Goal: Find specific page/section

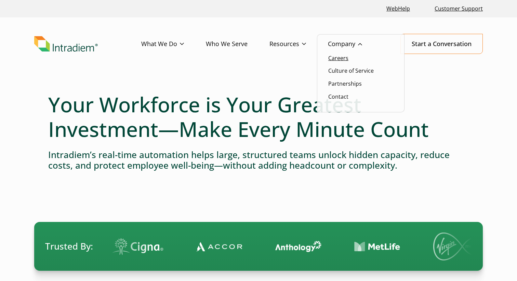
click at [345, 56] on link "Careers" at bounding box center [338, 58] width 20 height 8
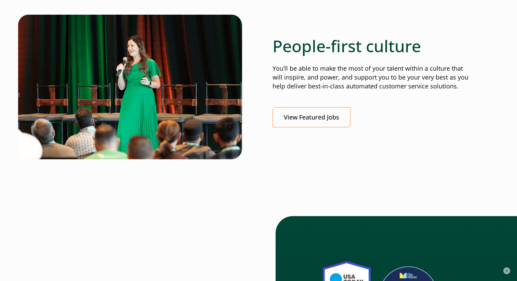
scroll to position [189, 0]
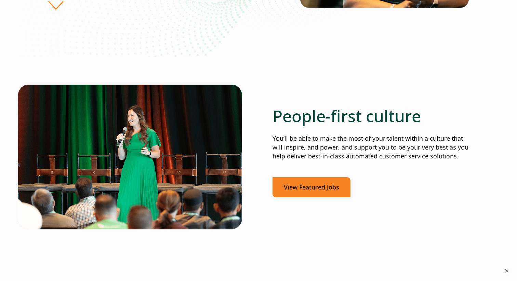
click at [321, 192] on link "View Featured Jobs" at bounding box center [311, 187] width 78 height 20
